Goal: Information Seeking & Learning: Learn about a topic

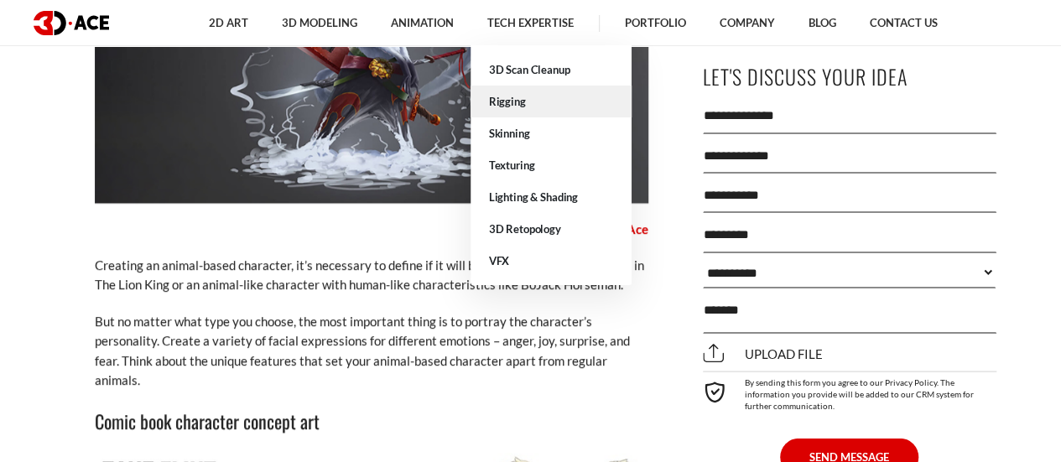
scroll to position [4748, 0]
